Goal: Check status: Check status

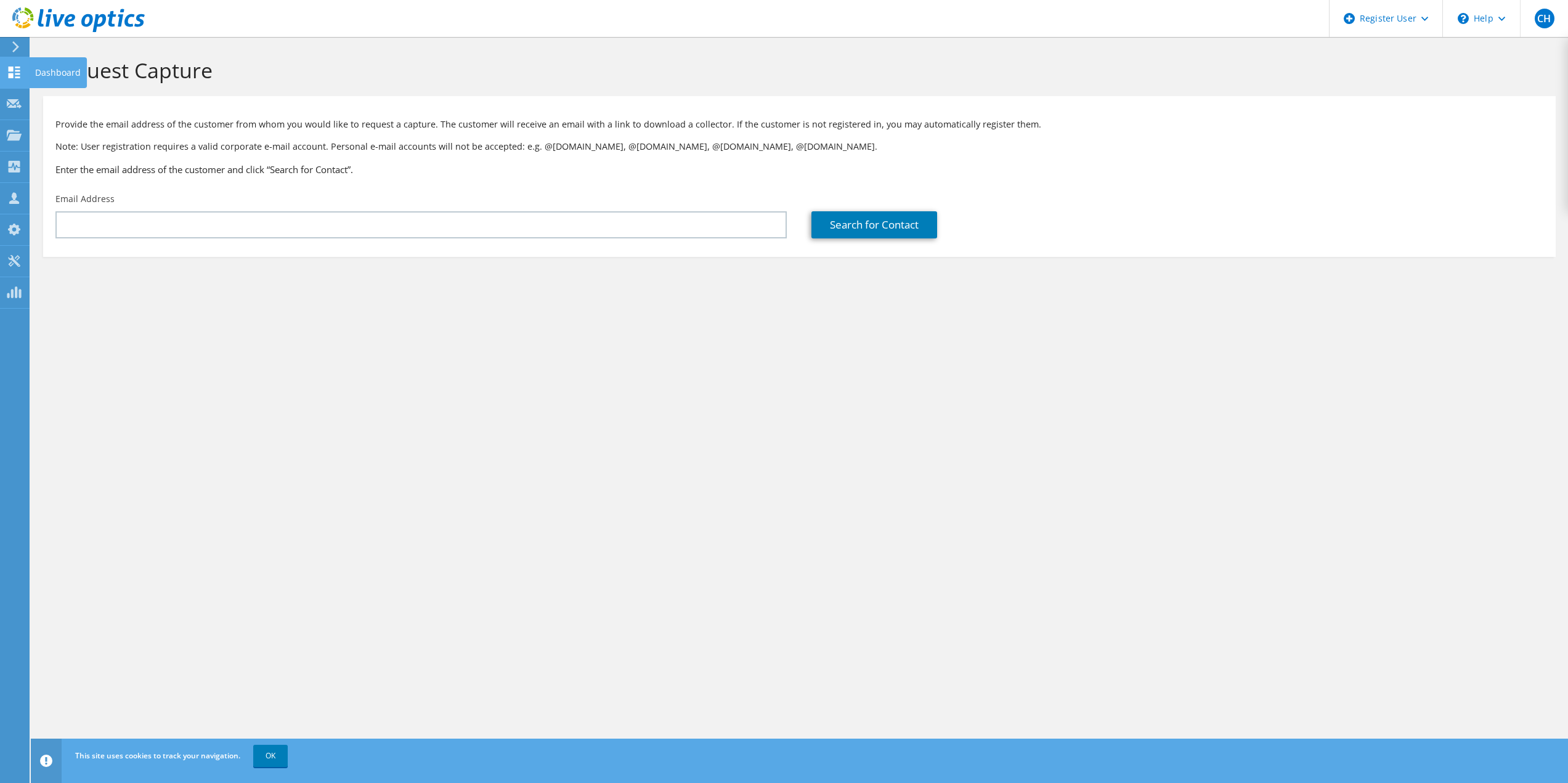
click at [7, 76] on icon at bounding box center [14, 72] width 15 height 12
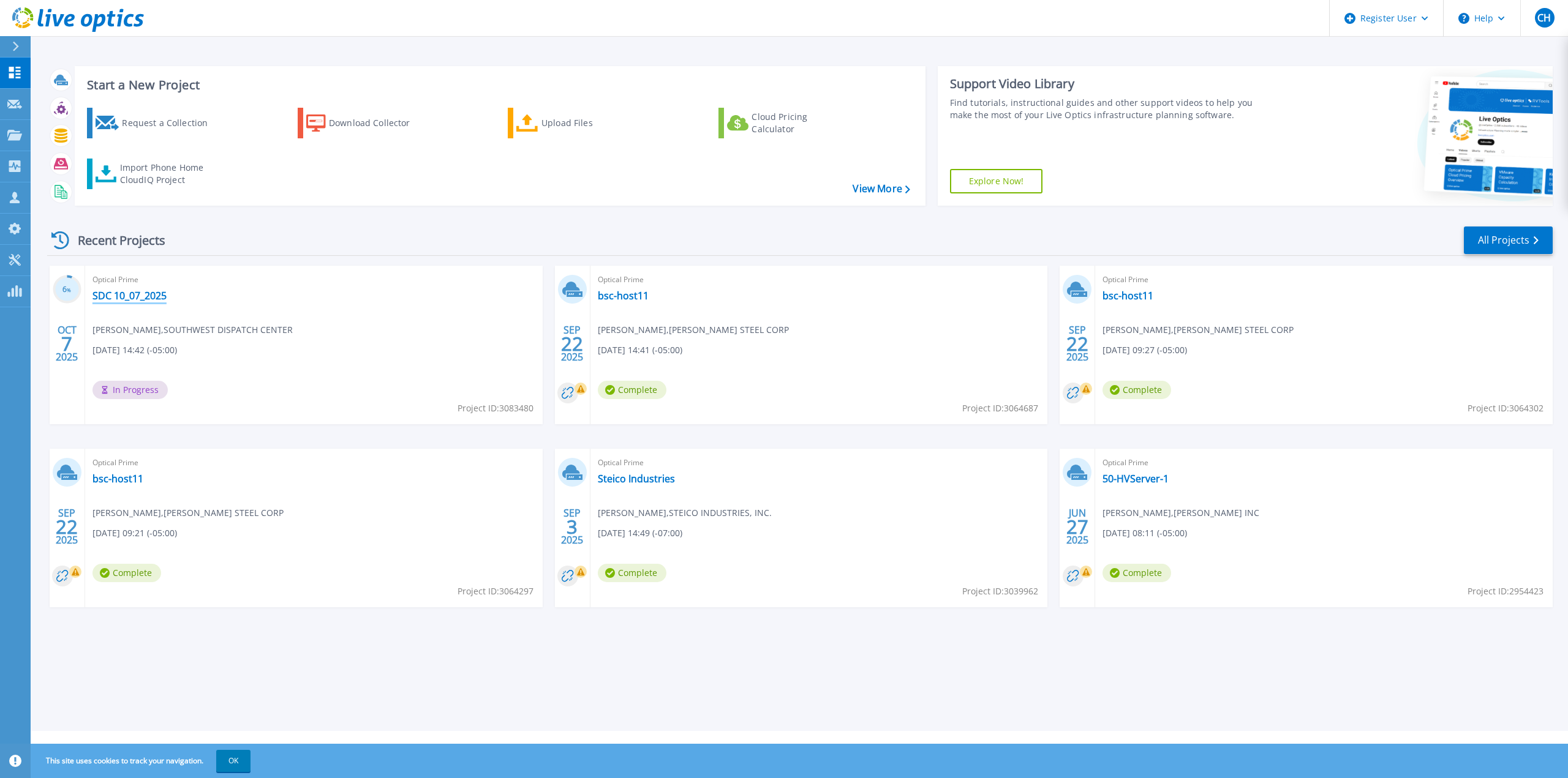
click at [144, 301] on link "SDC 10_07_2025" at bounding box center [130, 295] width 74 height 13
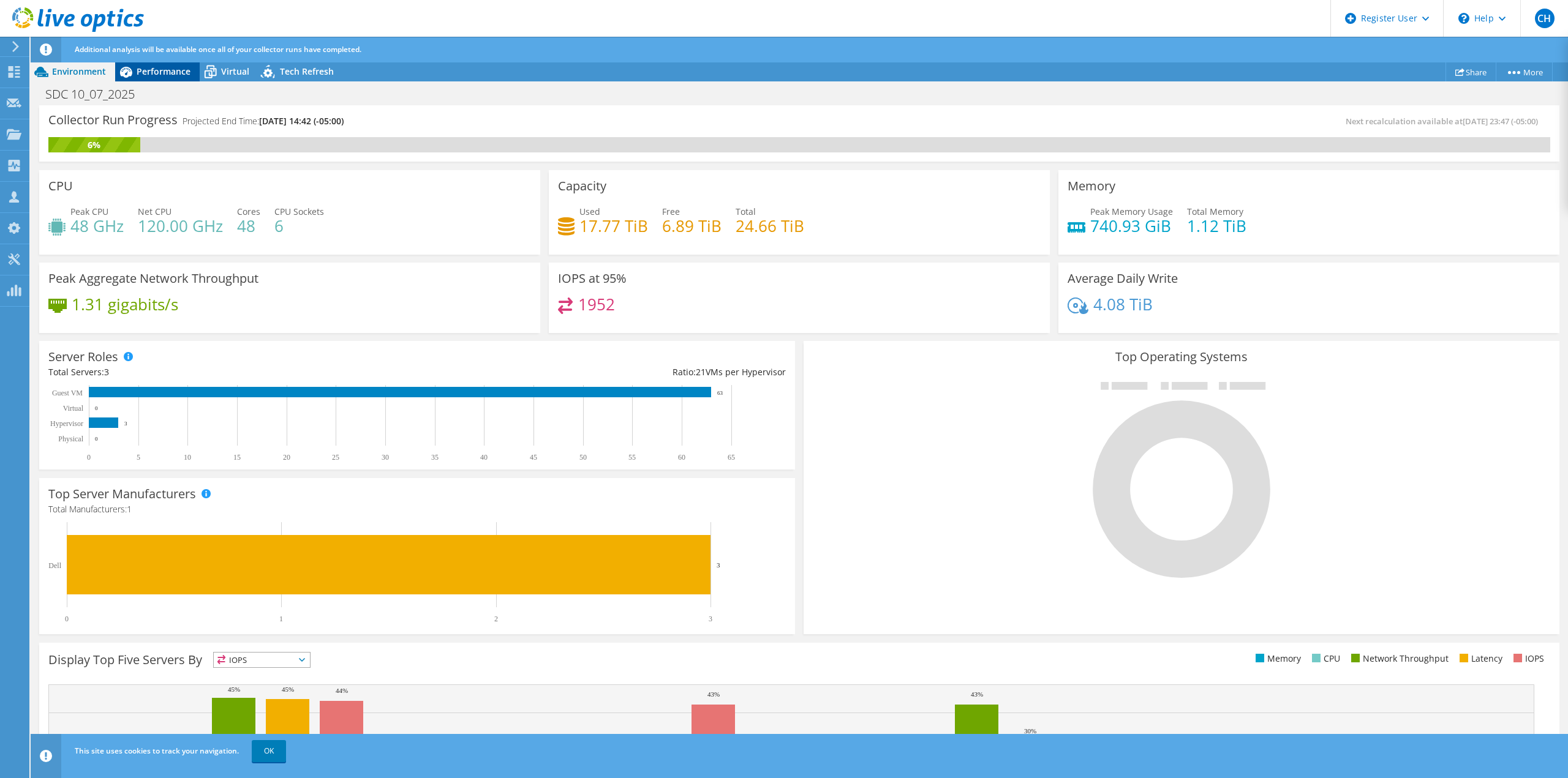
click at [154, 73] on span "Performance" at bounding box center [163, 72] width 54 height 12
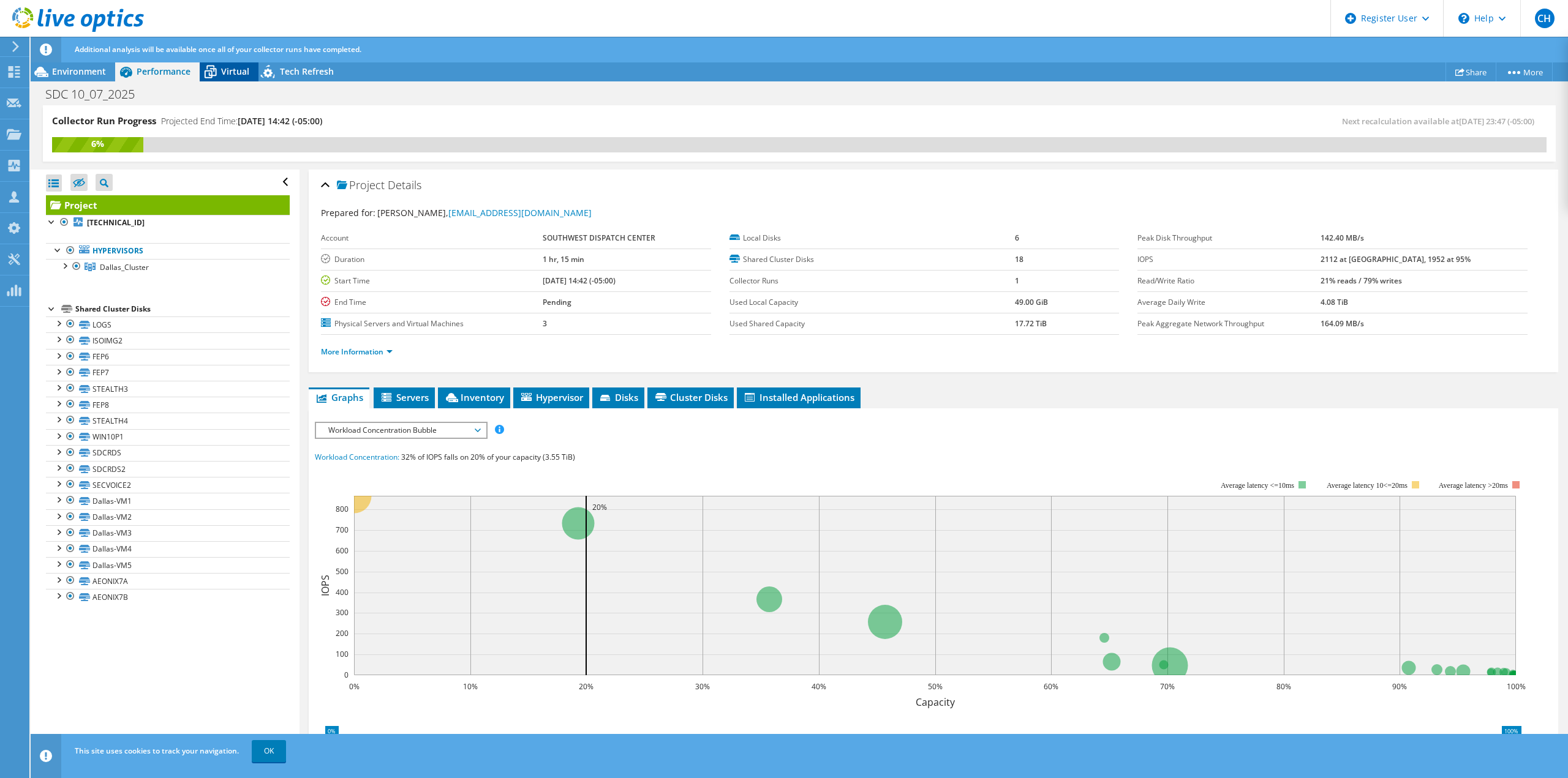
click at [222, 71] on span "Virtual" at bounding box center [235, 72] width 28 height 12
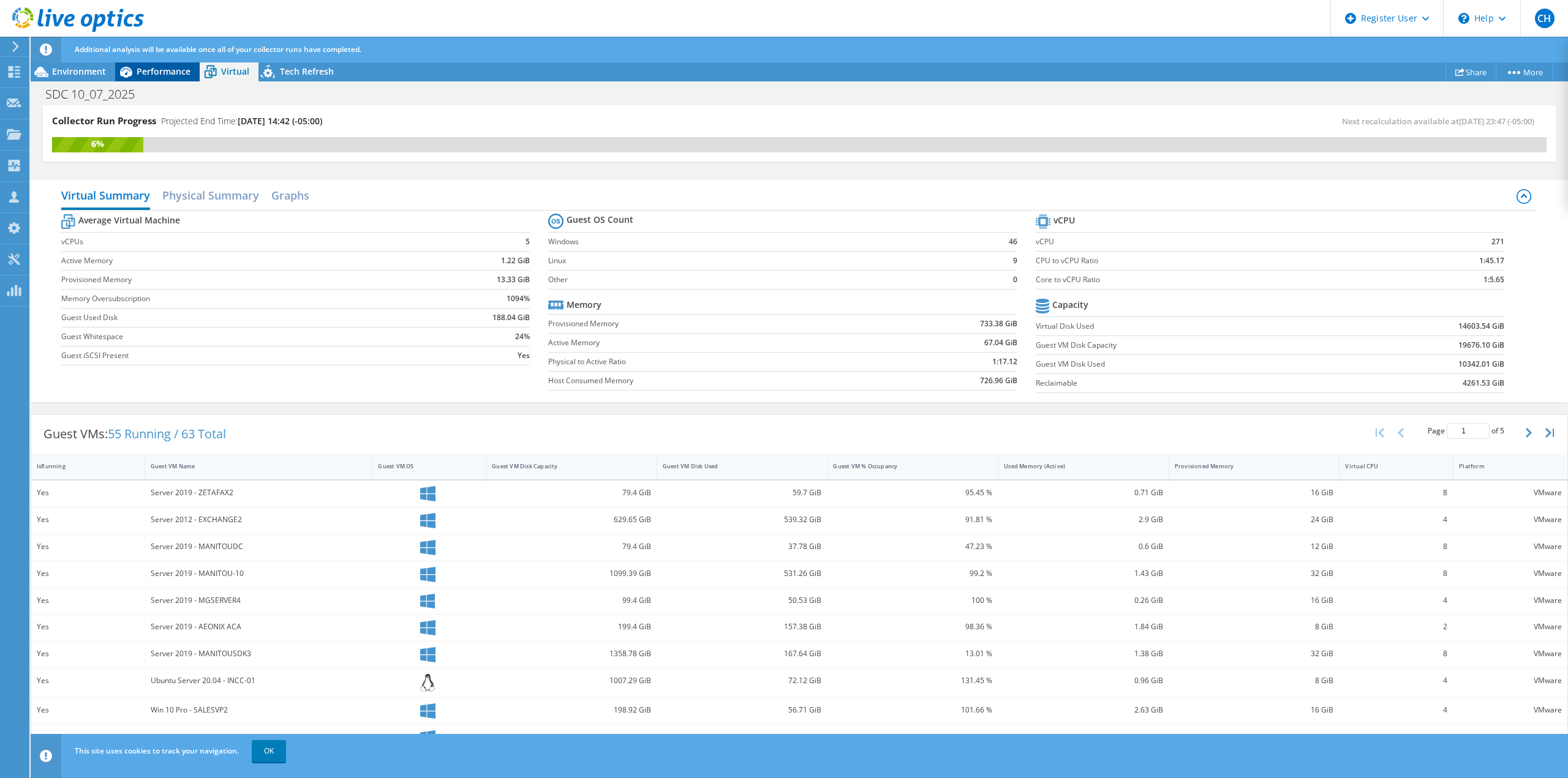
click at [173, 69] on span "Performance" at bounding box center [163, 72] width 54 height 12
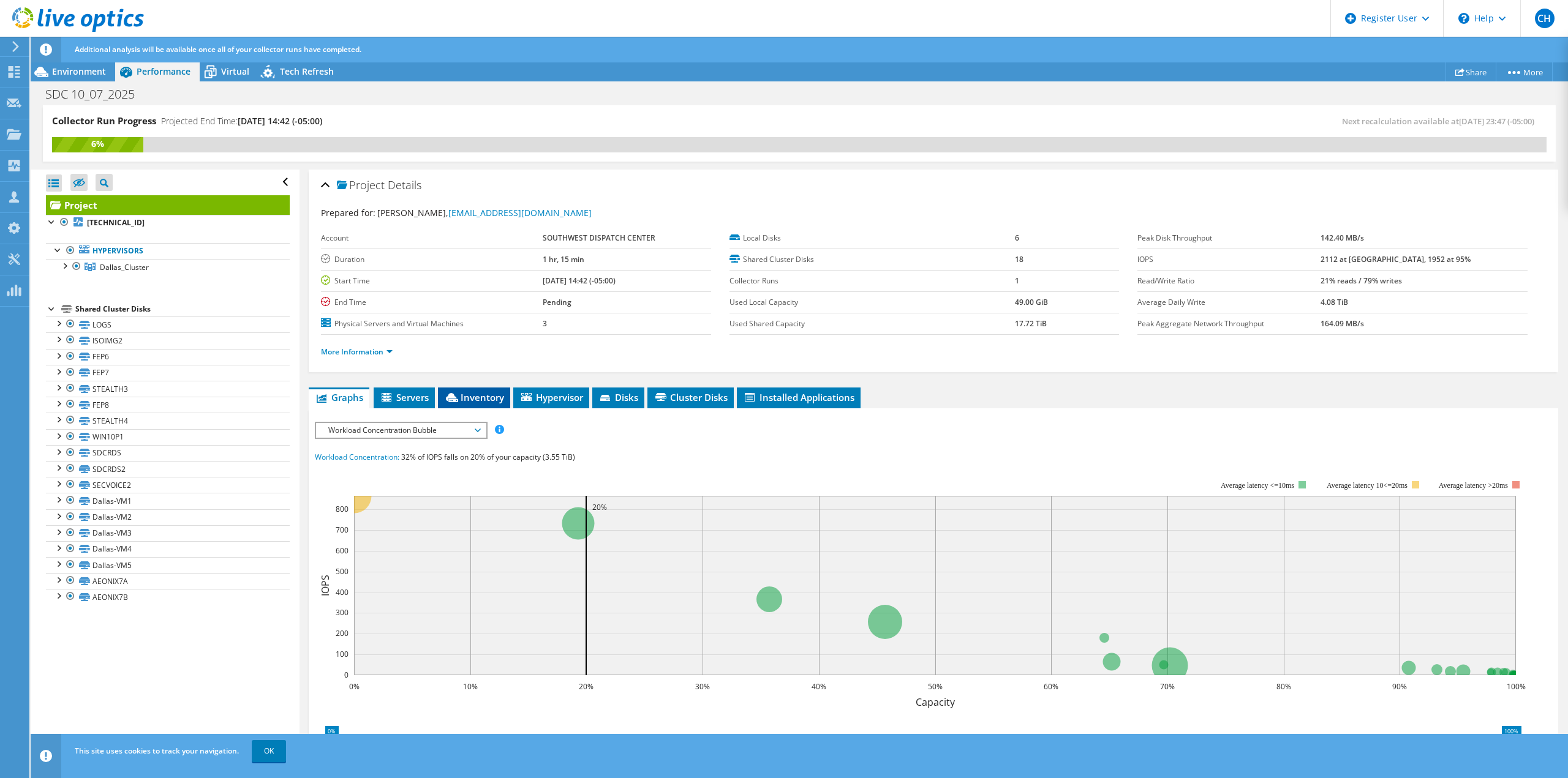
click at [475, 400] on span "Inventory" at bounding box center [474, 398] width 60 height 13
